Goal: Task Accomplishment & Management: Use online tool/utility

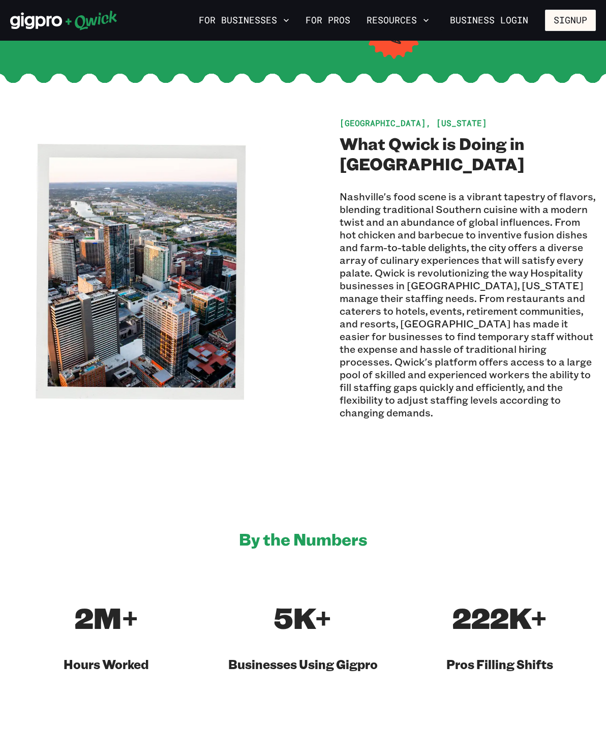
scroll to position [297, 0]
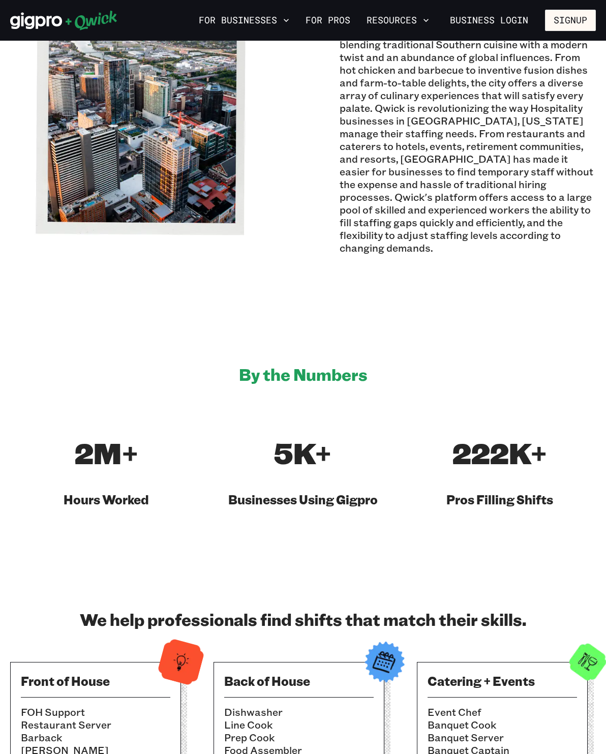
click at [128, 718] on li "Restaurant Server" at bounding box center [95, 724] width 149 height 13
click at [53, 744] on li "[PERSON_NAME]" at bounding box center [95, 750] width 149 height 13
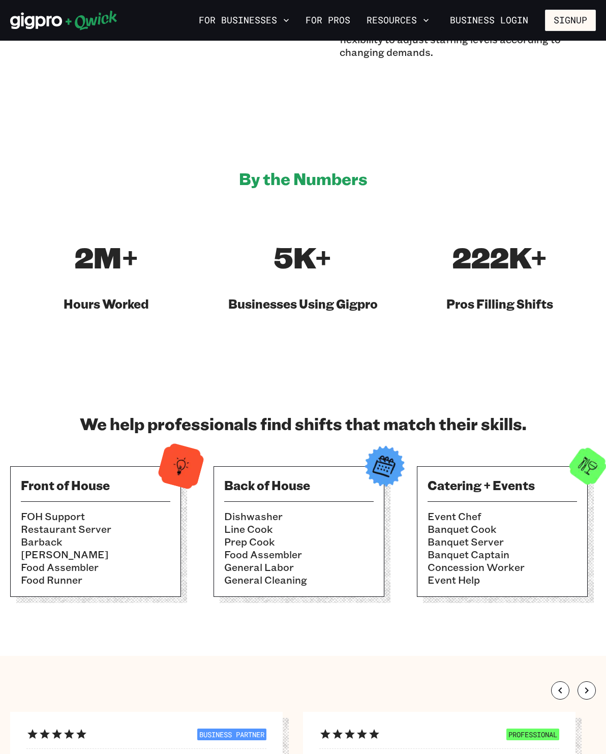
scroll to position [634, 0]
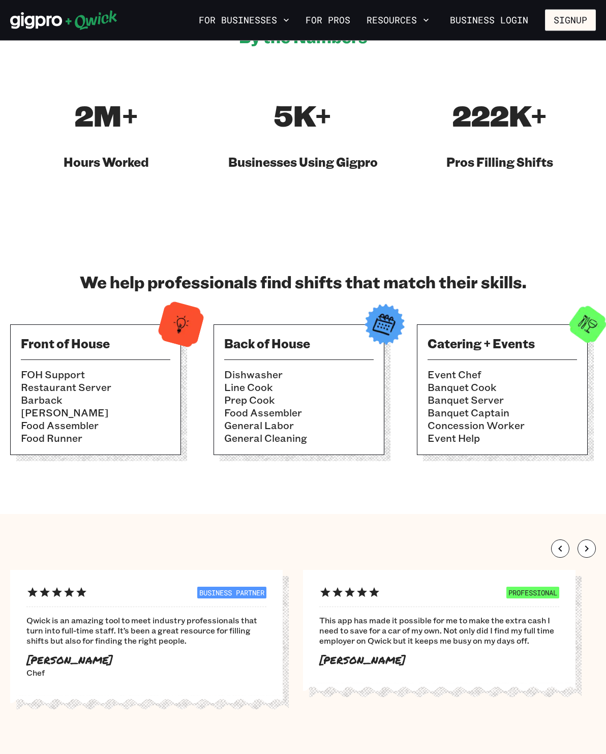
click at [67, 353] on div "Front of House FOH Support Restaurant Server Barback [PERSON_NAME] Food Assembl…" at bounding box center [95, 390] width 171 height 131
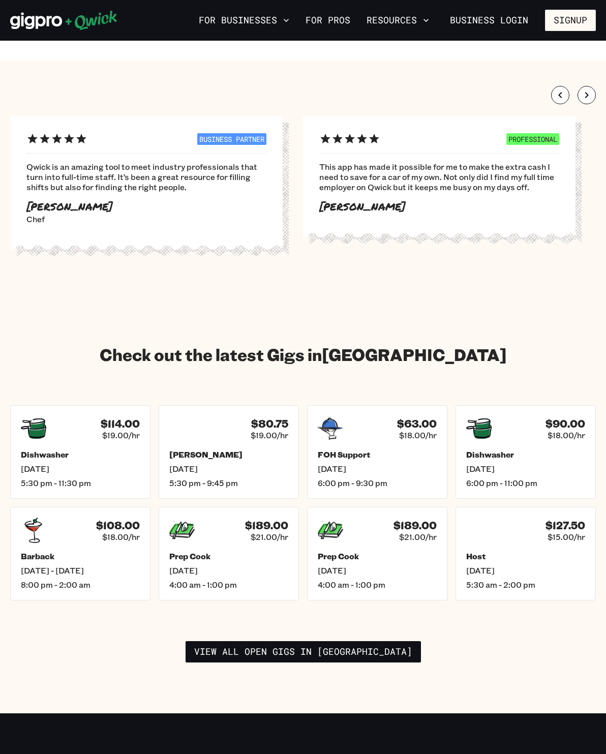
scroll to position [1140, 0]
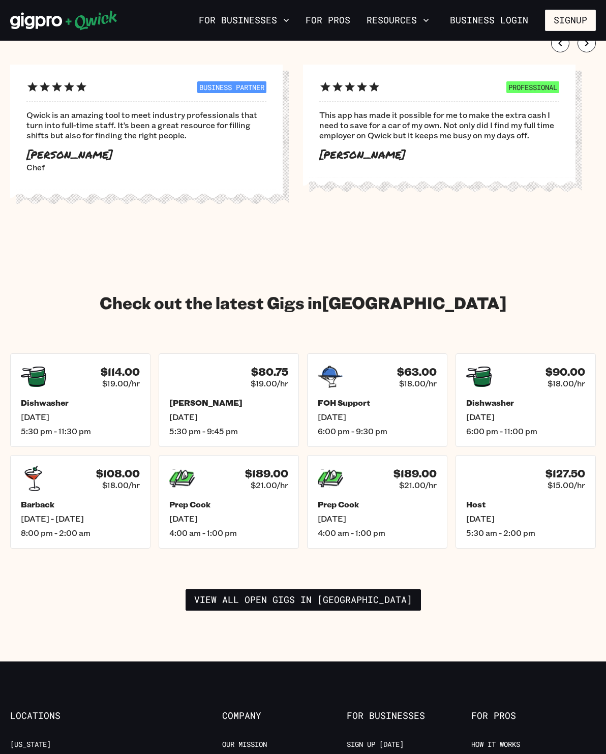
click at [365, 589] on link "View all open gigs in [GEOGRAPHIC_DATA]" at bounding box center [303, 599] width 235 height 21
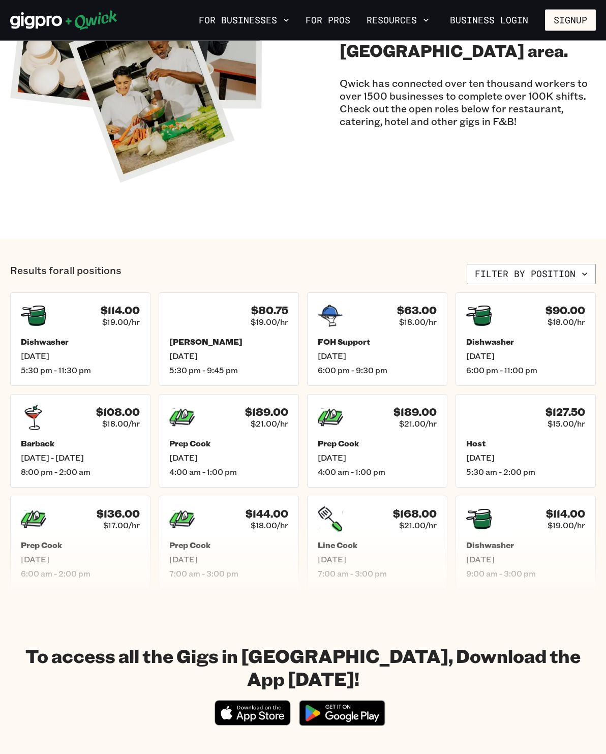
scroll to position [160, 0]
click at [580, 274] on icon "button" at bounding box center [585, 274] width 10 height 10
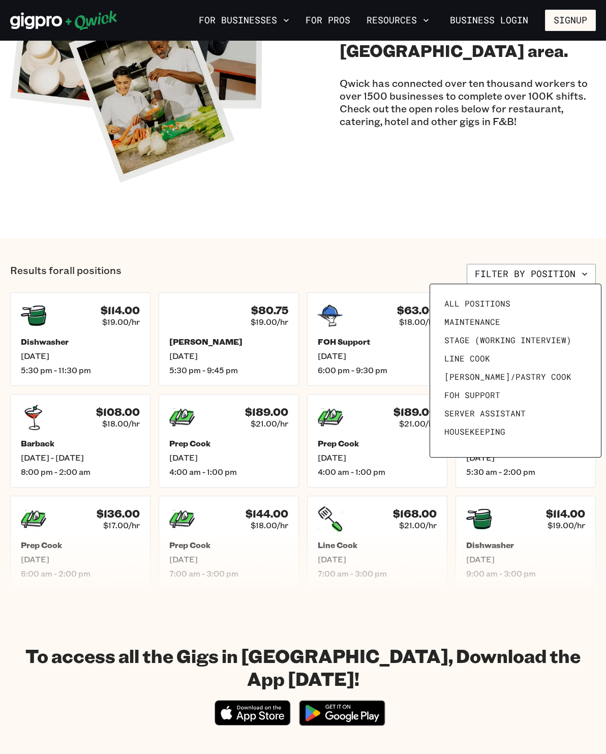
click at [494, 388] on link "FOH Support" at bounding box center [515, 395] width 151 height 18
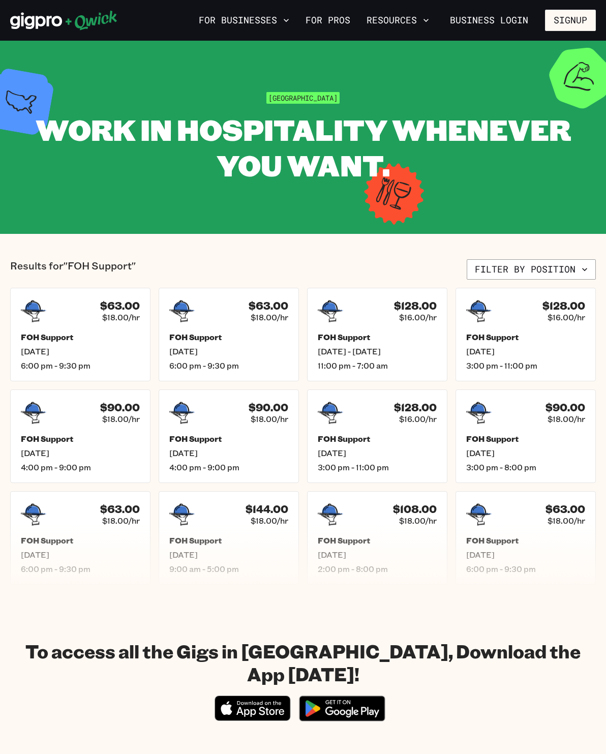
click at [558, 265] on button "Filter by position" at bounding box center [531, 269] width 129 height 20
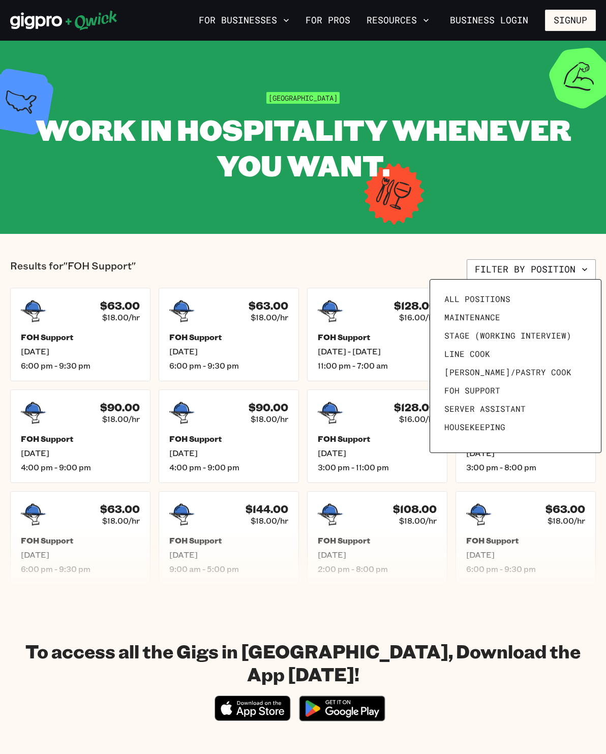
click at [511, 405] on span "Server Assistant" at bounding box center [484, 409] width 81 height 10
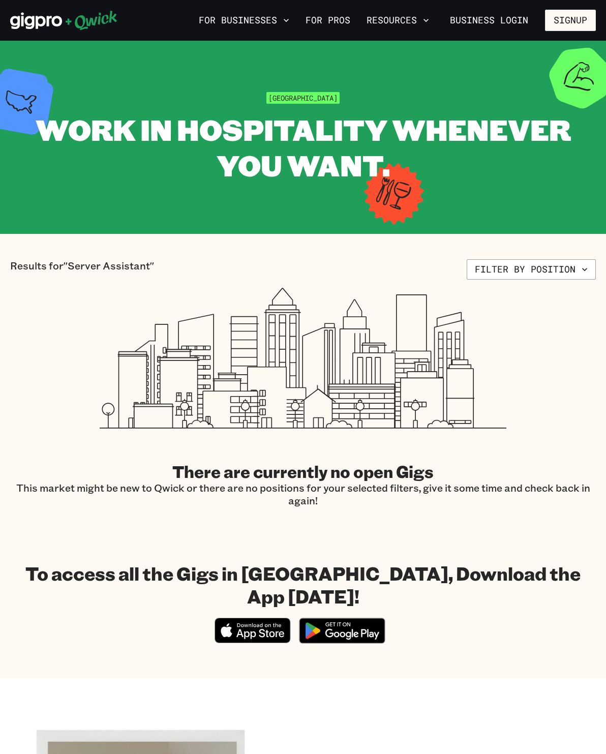
click at [558, 275] on button "Filter by position" at bounding box center [531, 269] width 129 height 20
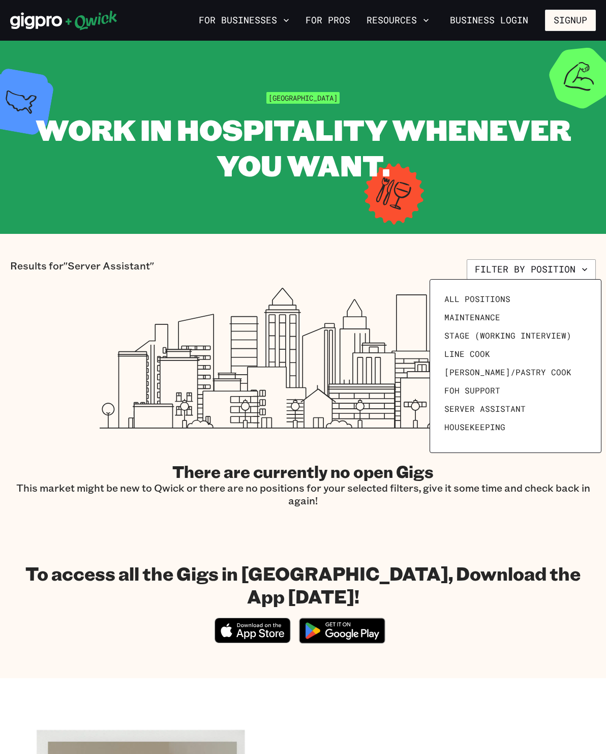
click at [493, 292] on link "All Positions" at bounding box center [515, 299] width 151 height 18
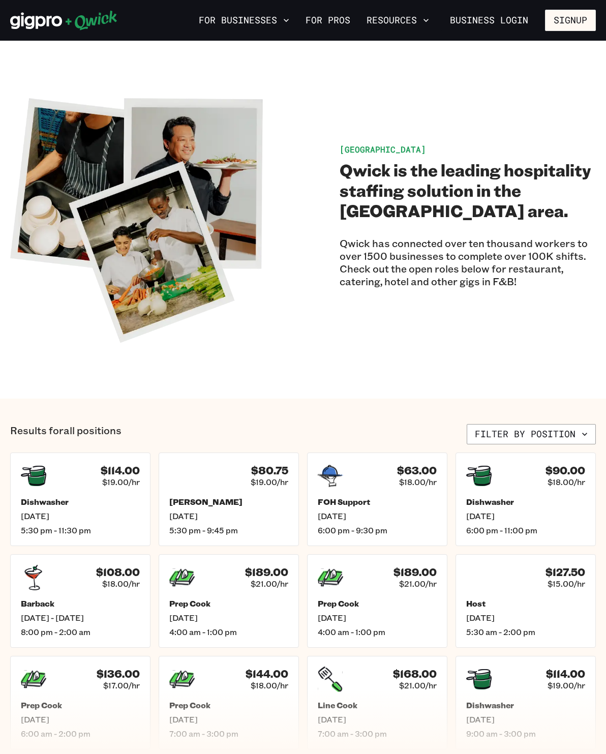
click at [99, 599] on h5 "Barback" at bounding box center [80, 603] width 119 height 10
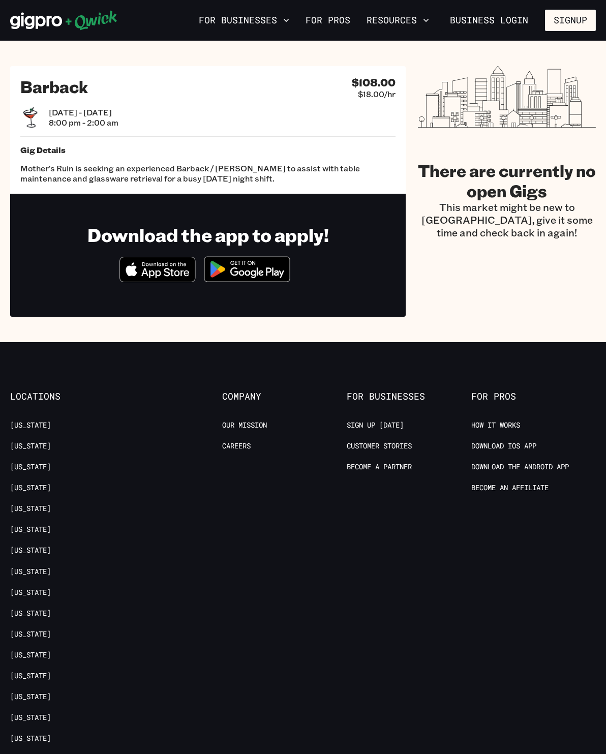
click at [12, 323] on section "Barback $108.00 $18.00/hr [DATE] - [DATE] 8:00 pm - 2:00 am Gig Details Mother'…" at bounding box center [303, 192] width 606 height 302
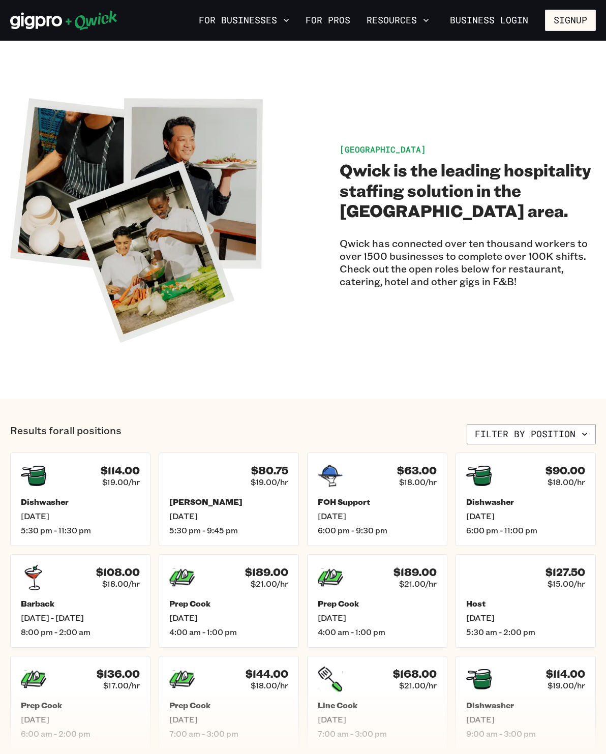
click at [553, 506] on h5 "Dishwasher" at bounding box center [525, 502] width 119 height 10
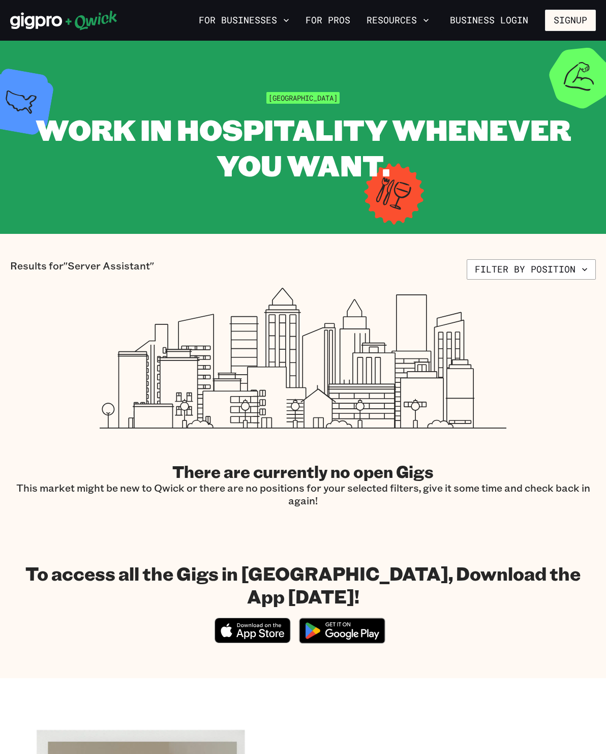
click at [12, 294] on div "There are currently no open Gigs This market might be new to Qwick or there are…" at bounding box center [303, 397] width 586 height 219
